Goal: Information Seeking & Learning: Learn about a topic

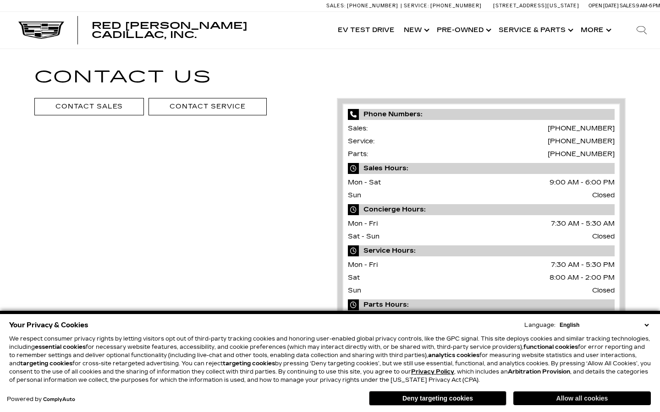
click at [531, 396] on button "Allow all cookies" at bounding box center [581, 399] width 137 height 14
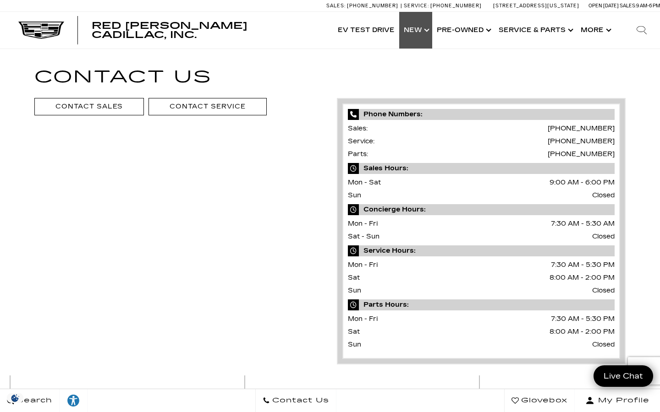
click at [417, 27] on link "Show New" at bounding box center [415, 30] width 33 height 37
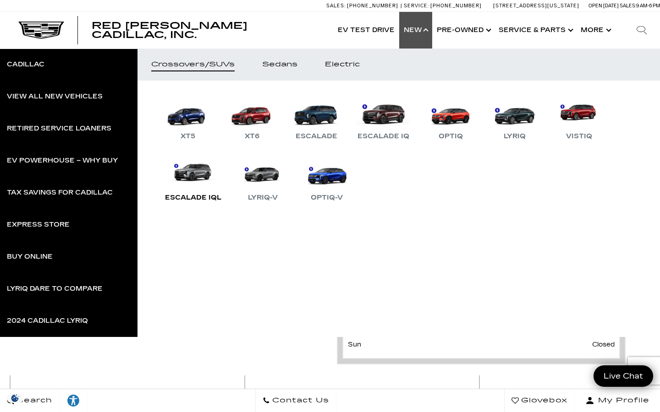
click at [190, 176] on link "Escalade IQL" at bounding box center [193, 180] width 66 height 48
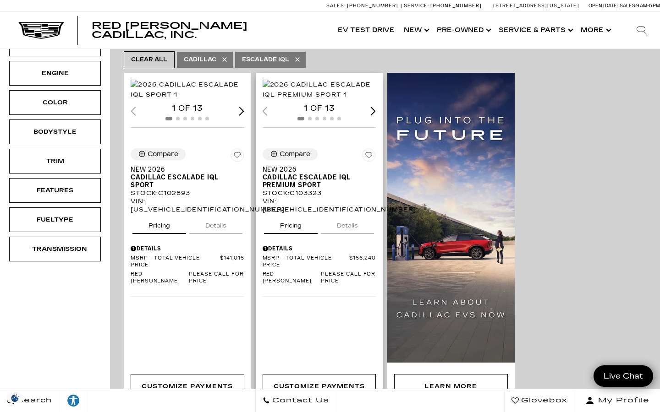
scroll to position [170, 0]
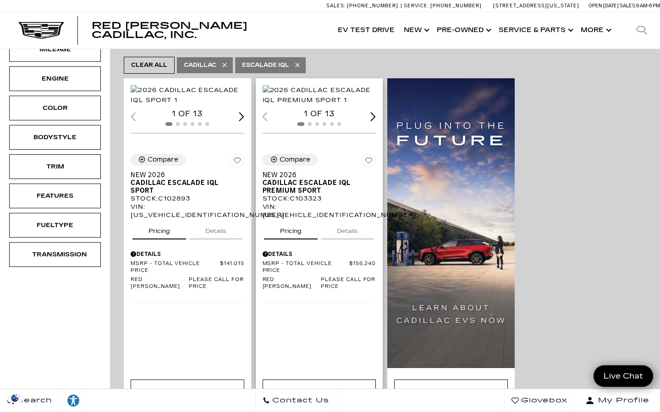
click at [373, 121] on div "Next slide" at bounding box center [372, 116] width 5 height 9
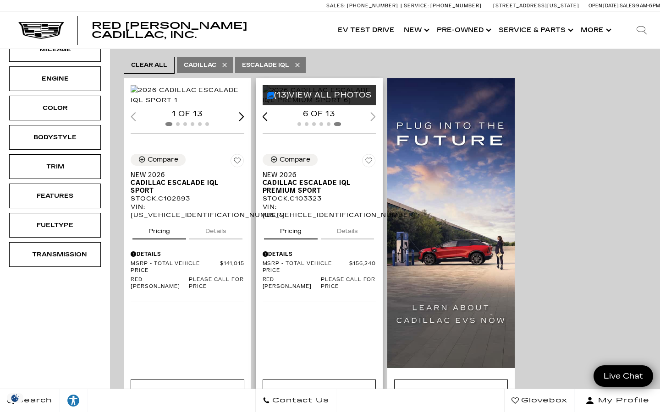
click at [288, 193] on span "Cadillac ESCALADE IQL Premium Sport" at bounding box center [316, 187] width 107 height 16
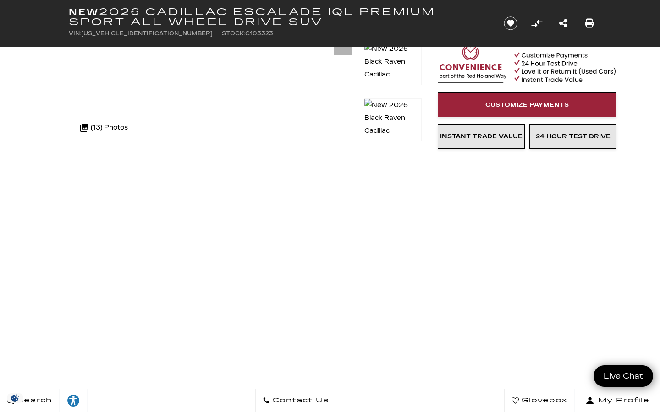
scroll to position [180, 0]
